Goal: Check status

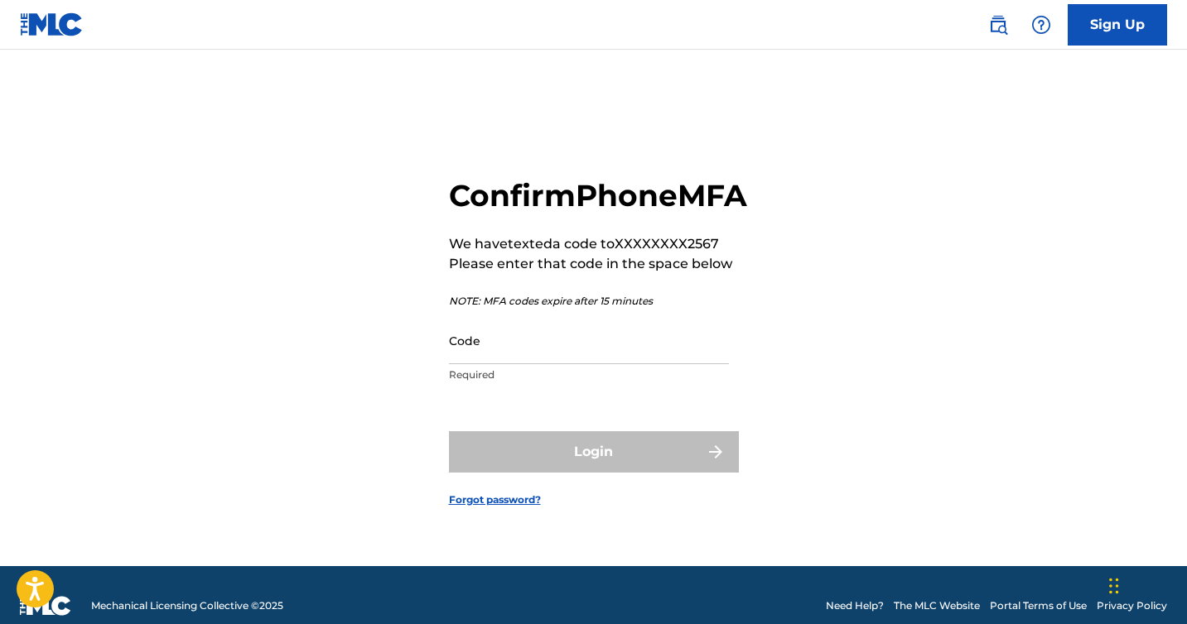
scroll to position [22, 0]
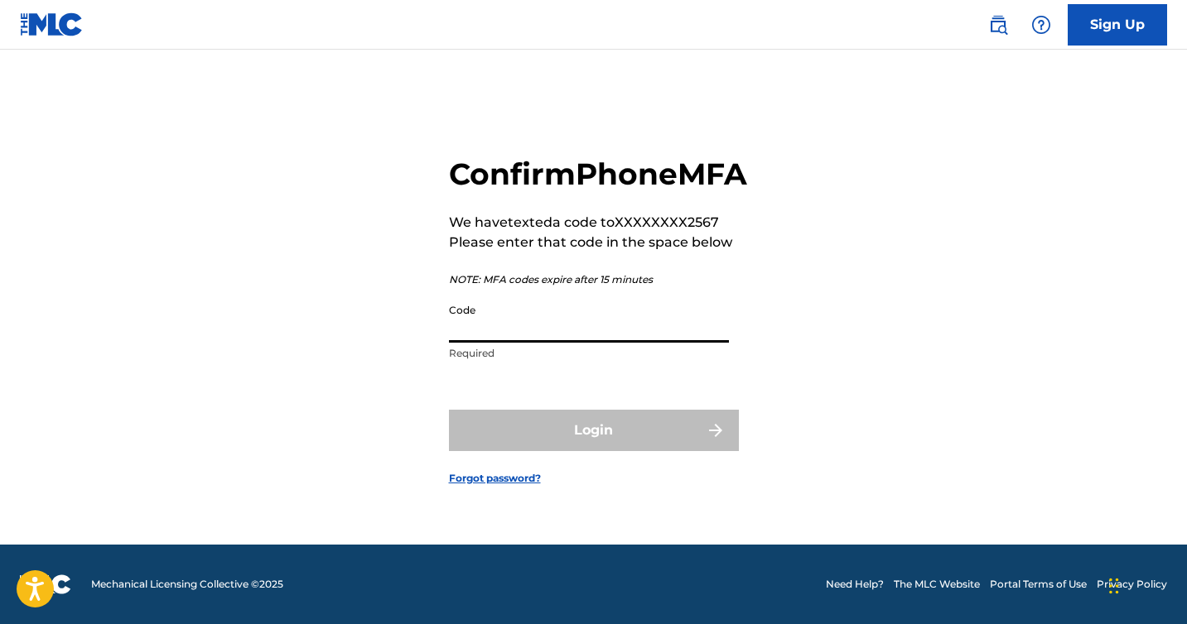
click at [486, 343] on input "Code" at bounding box center [589, 319] width 280 height 47
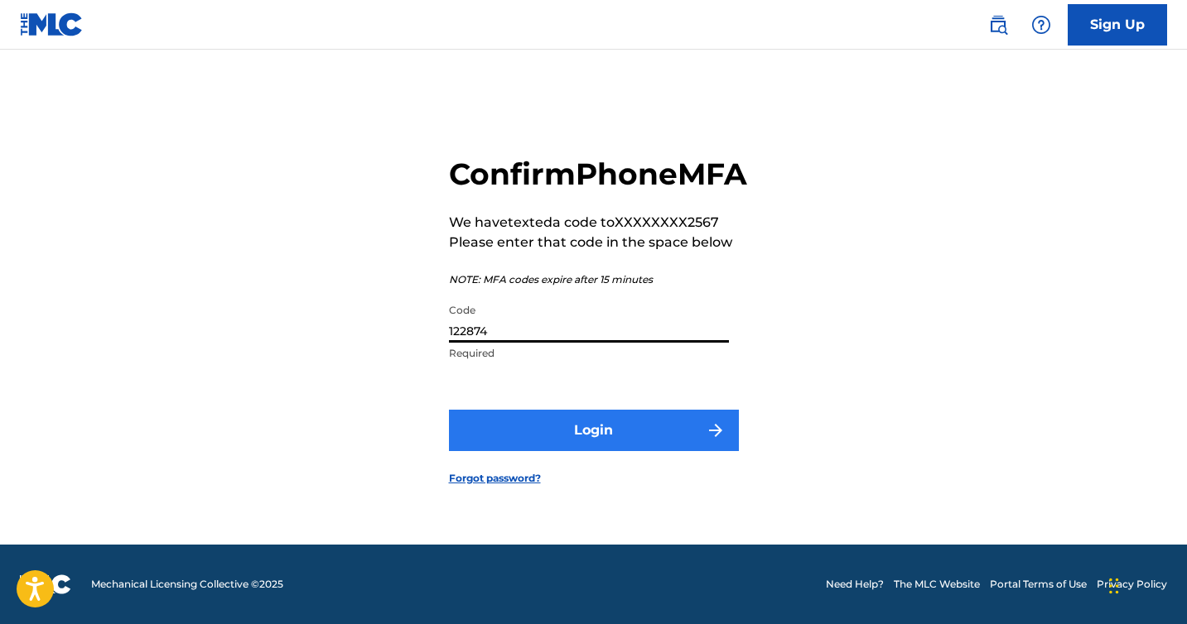
type input "122874"
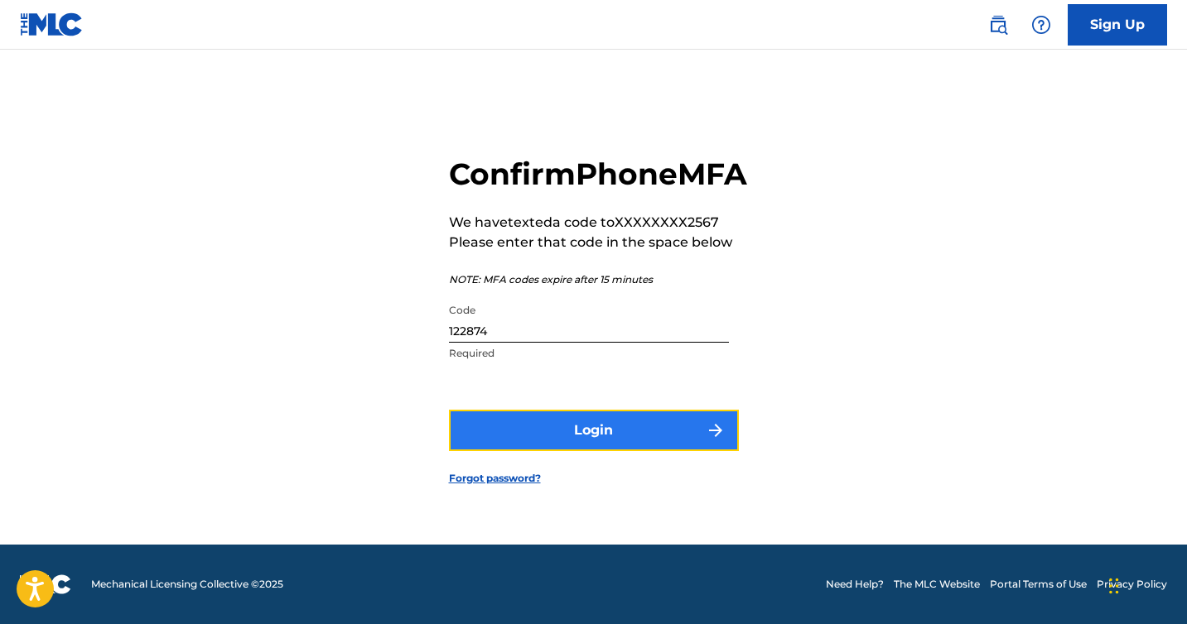
click at [576, 431] on button "Login" at bounding box center [594, 430] width 290 height 41
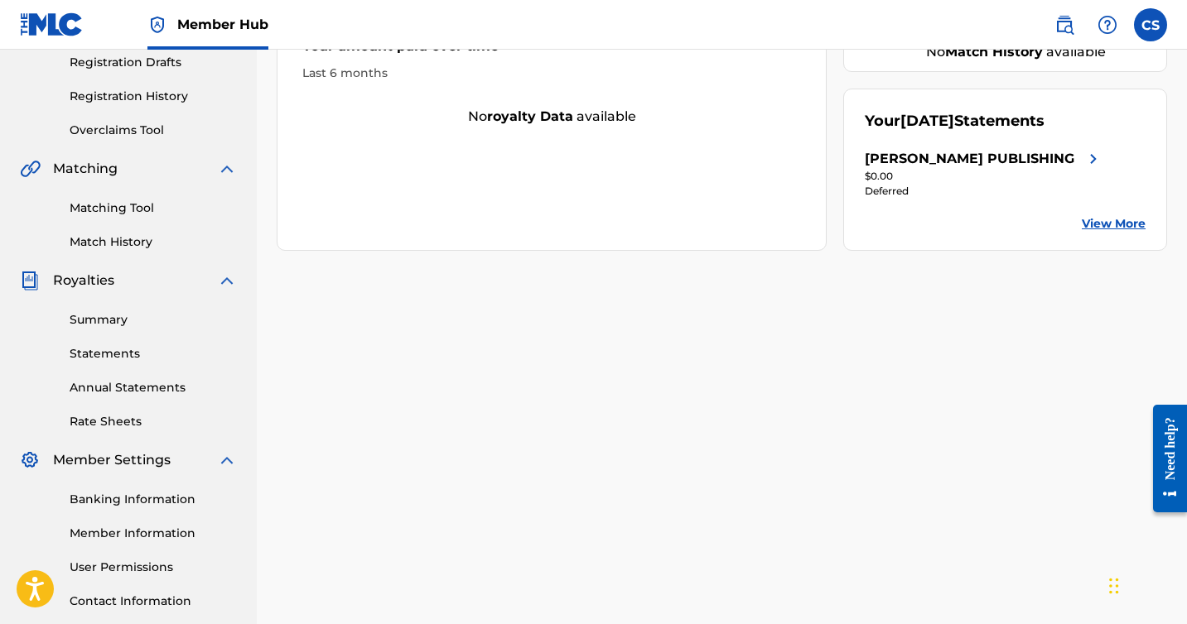
scroll to position [240, 0]
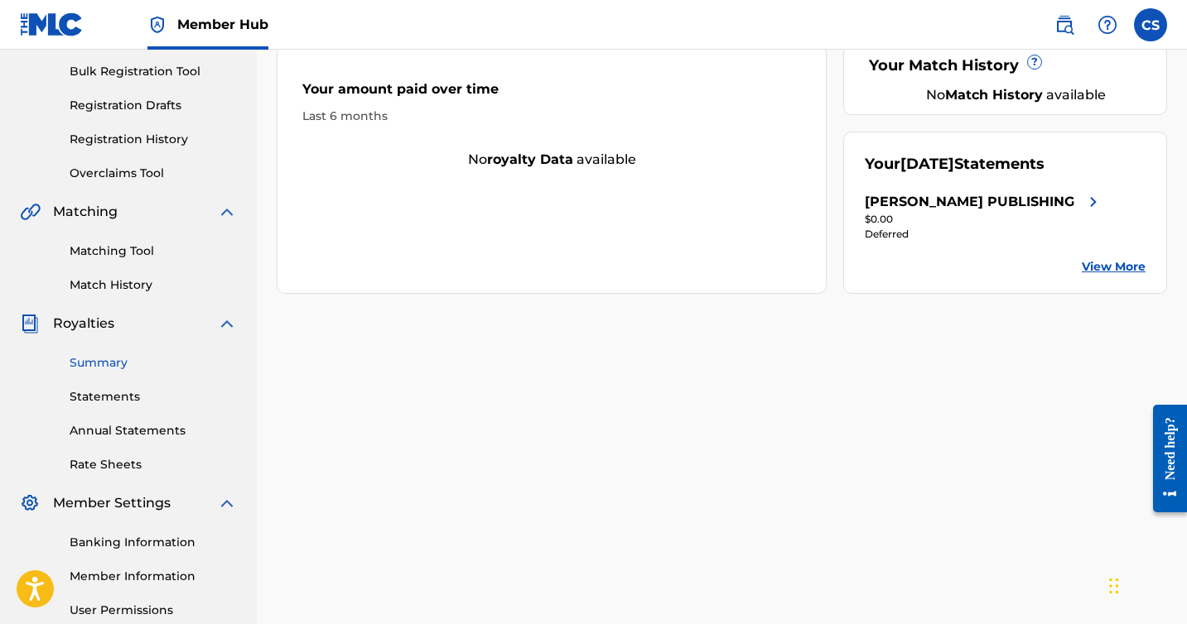
click at [114, 361] on link "Summary" at bounding box center [153, 362] width 167 height 17
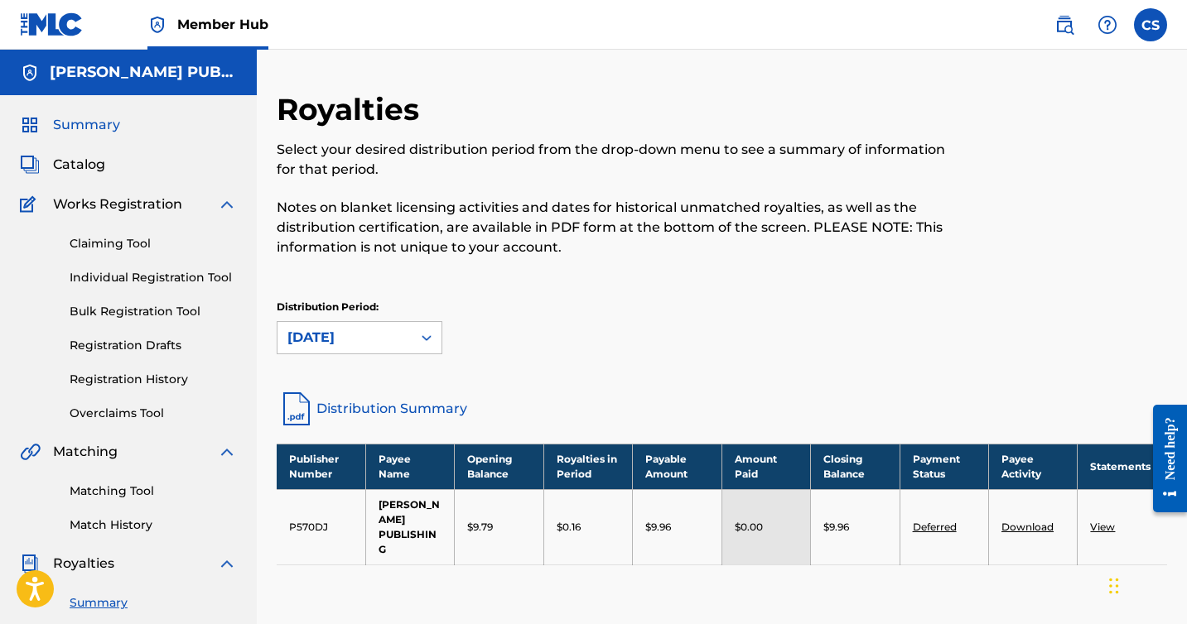
click at [101, 126] on span "Summary" at bounding box center [86, 125] width 67 height 20
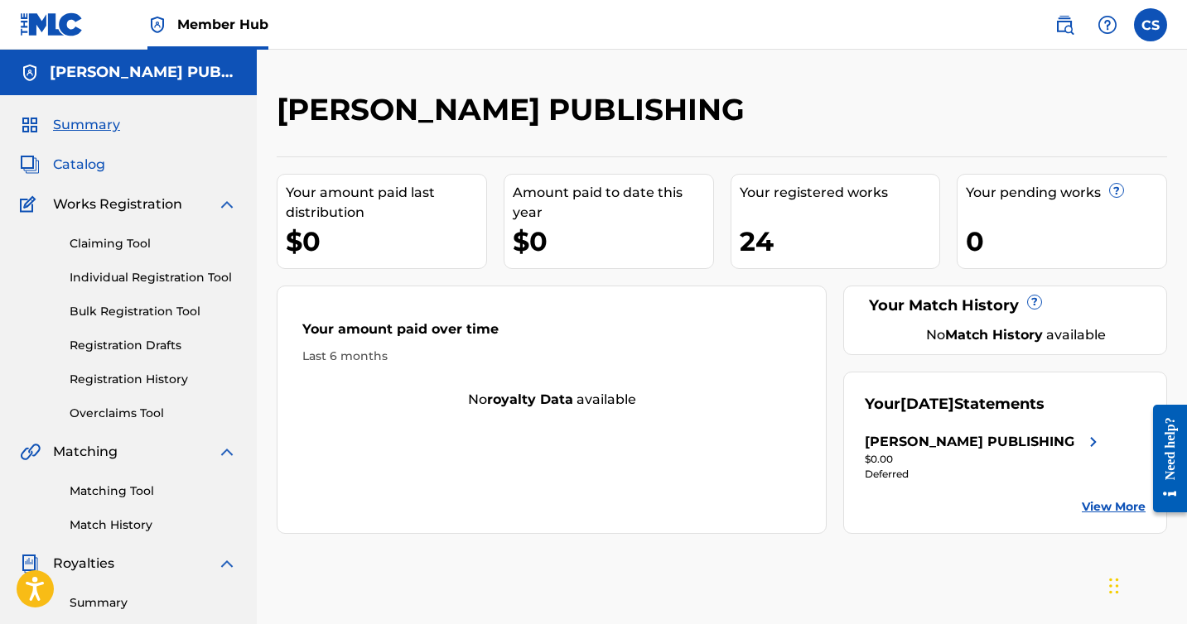
click at [72, 166] on span "Catalog" at bounding box center [79, 165] width 52 height 20
